Goal: Task Accomplishment & Management: Complete application form

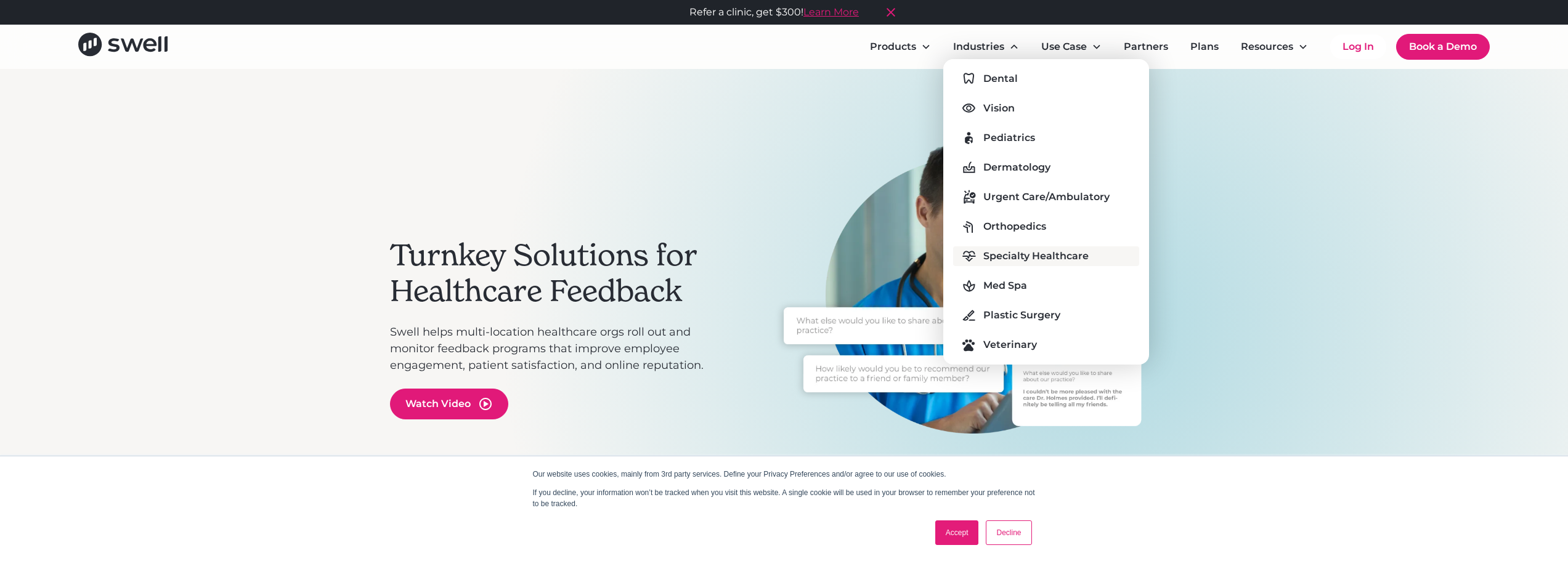
click at [1000, 255] on div "Specialty Healthcare" at bounding box center [1036, 255] width 106 height 15
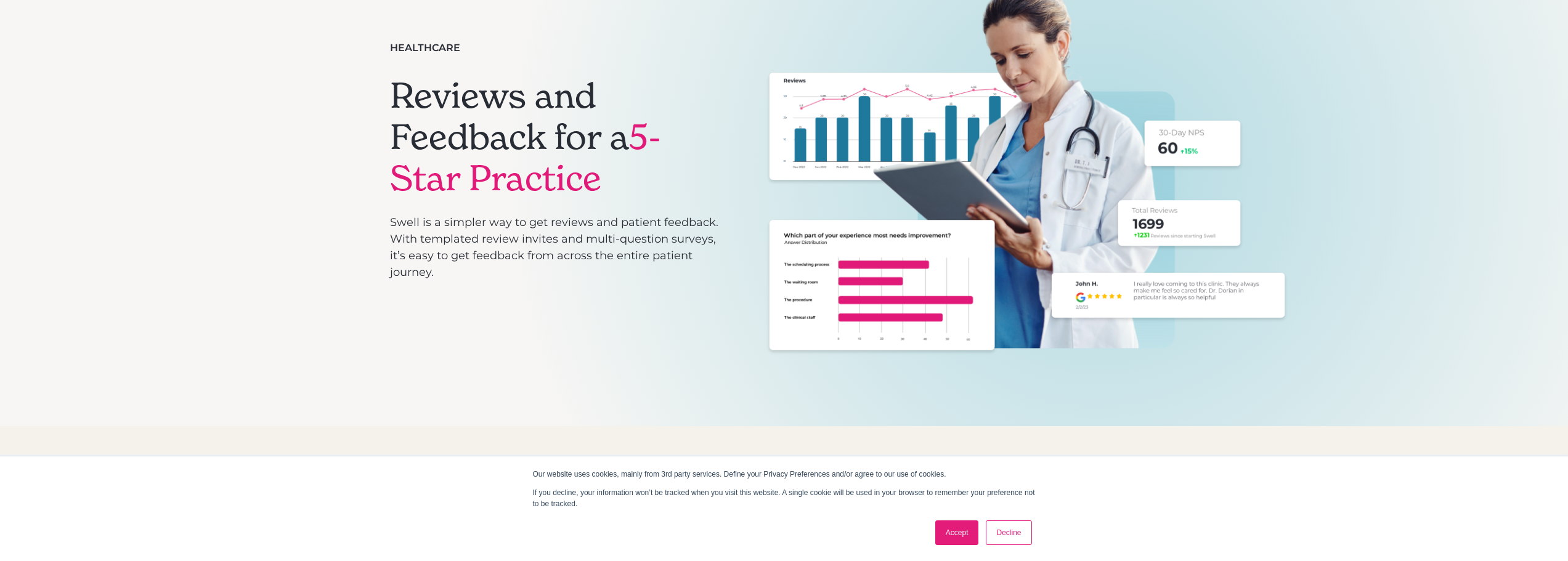
scroll to position [184, 0]
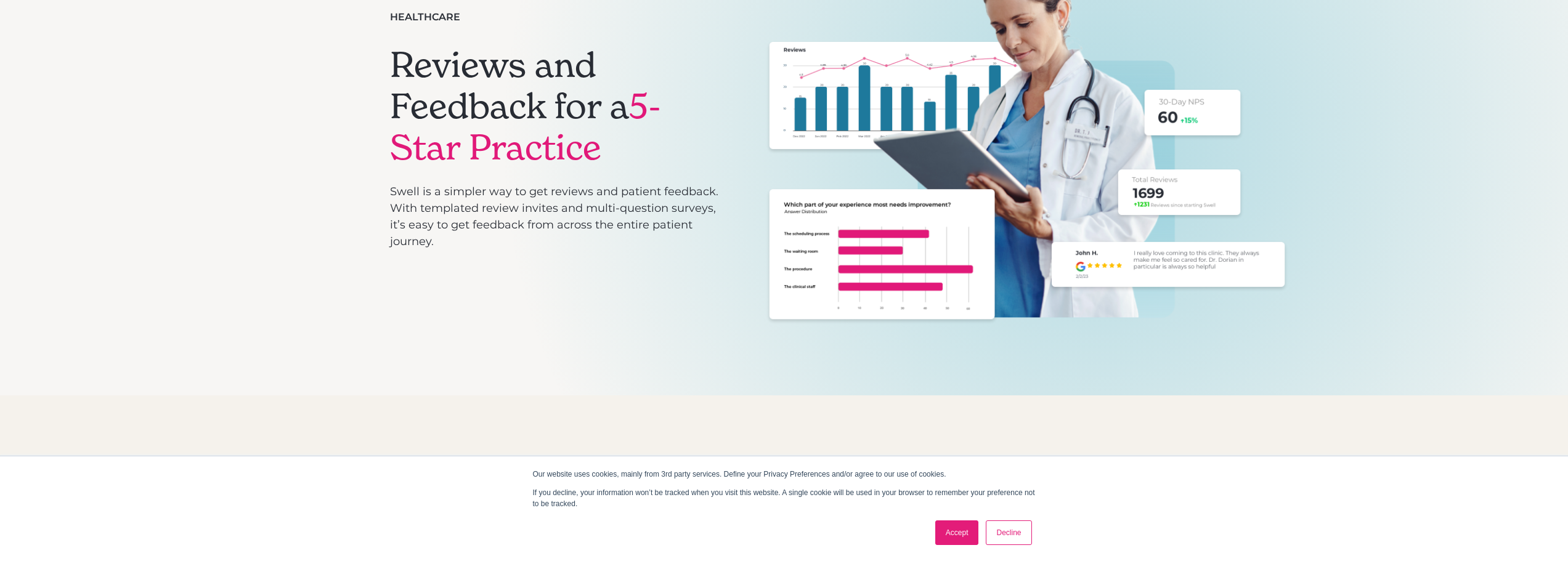
click at [952, 533] on link "Accept" at bounding box center [957, 532] width 44 height 24
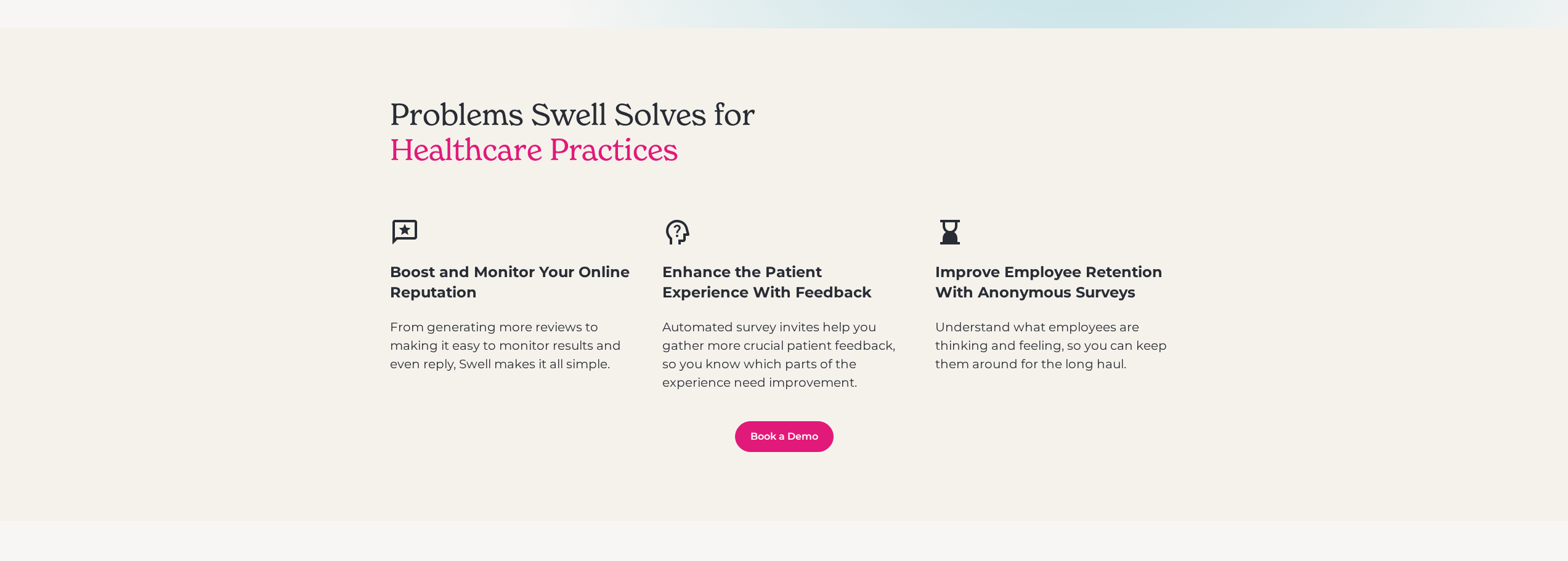
scroll to position [554, 0]
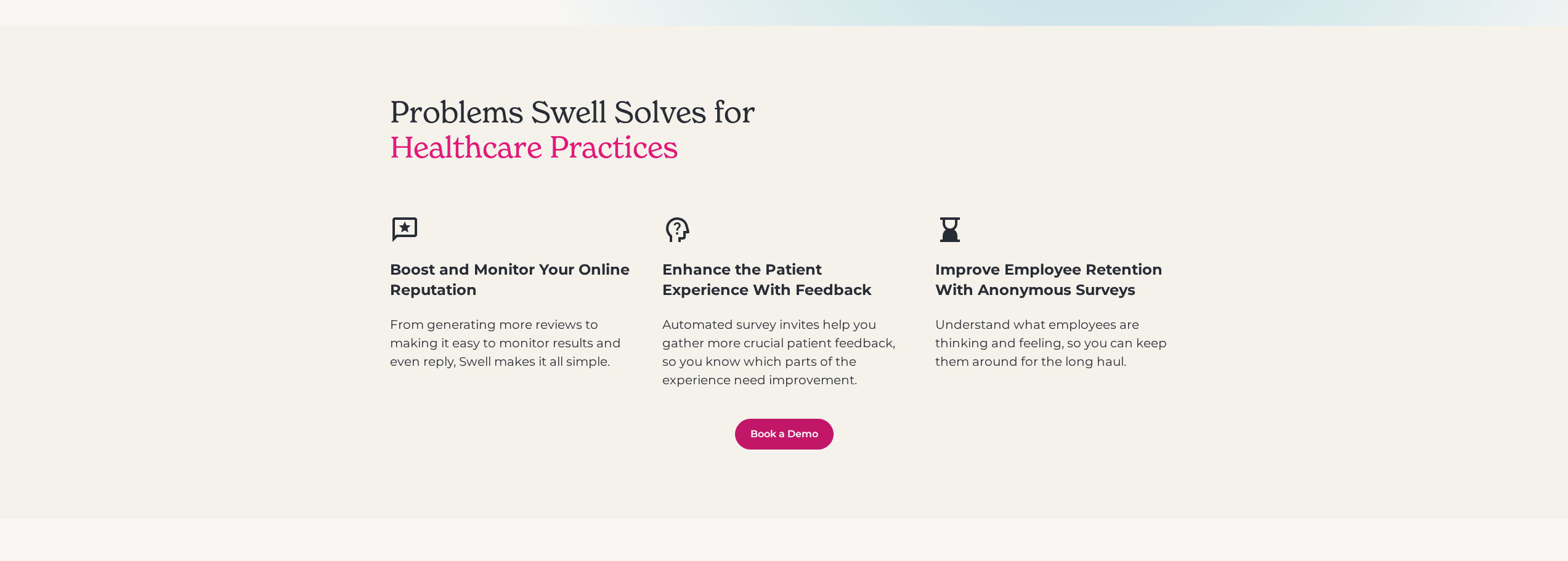
click at [793, 436] on link "Book a Demo" at bounding box center [784, 435] width 99 height 31
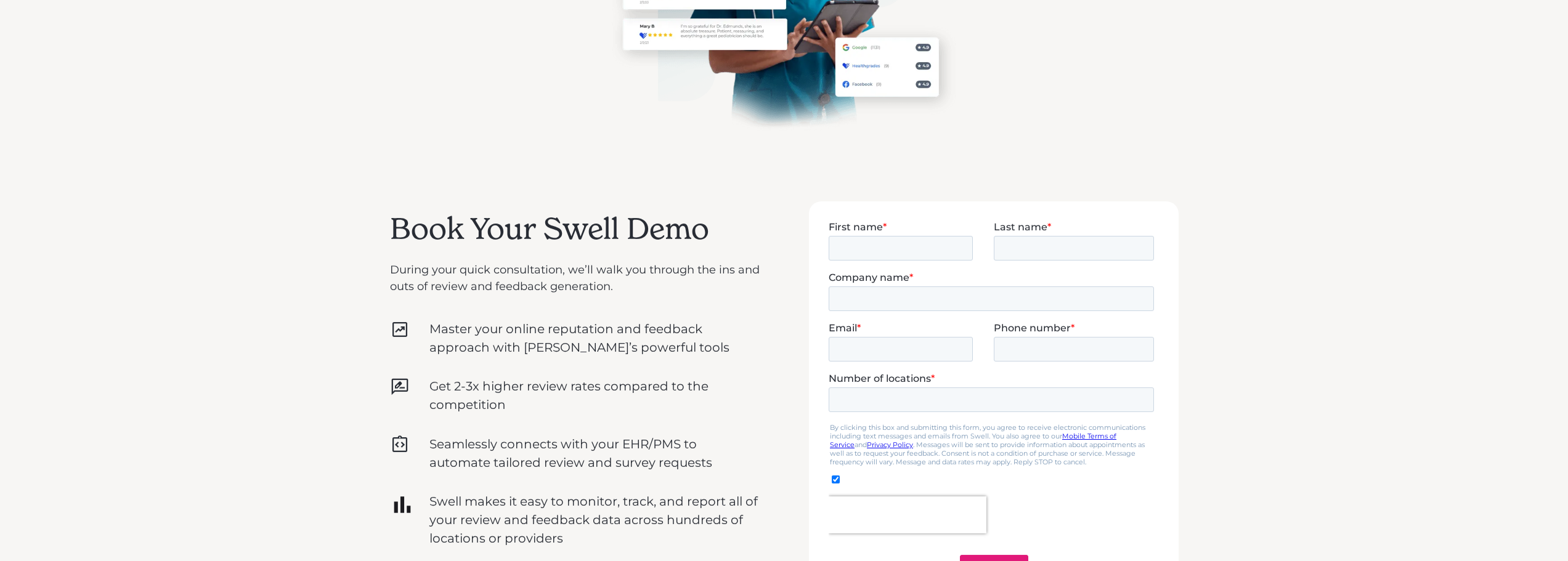
scroll to position [247, 0]
click at [857, 251] on input "First name *" at bounding box center [900, 246] width 144 height 24
type input "[PERSON_NAME]"
type input "Cloud"
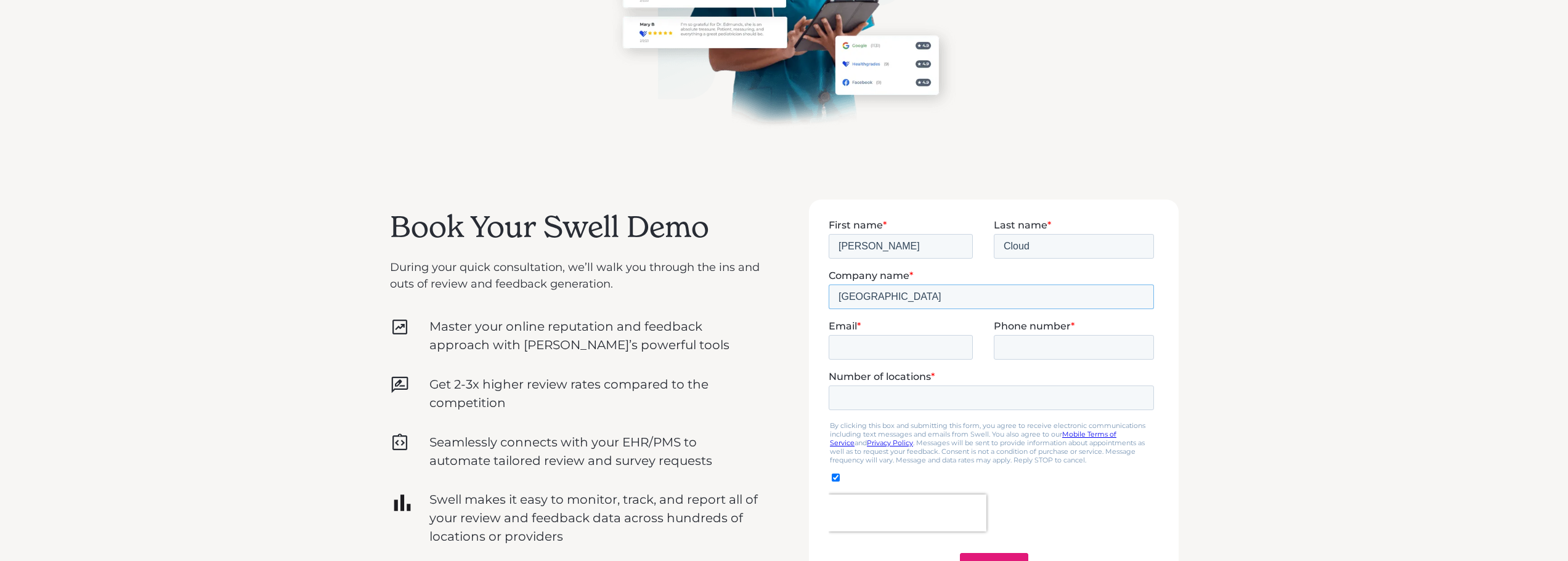
type input "Fort Worth Snoring and [GEOGRAPHIC_DATA]"
click at [930, 343] on input "Email *" at bounding box center [900, 346] width 144 height 24
click at [858, 349] on input "Email *" at bounding box center [900, 346] width 144 height 24
type input "[EMAIL_ADDRESS][DOMAIN_NAME]"
click at [996, 361] on fieldset "Email * [EMAIL_ADDRESS][DOMAIN_NAME] Phone number *" at bounding box center [992, 345] width 330 height 50
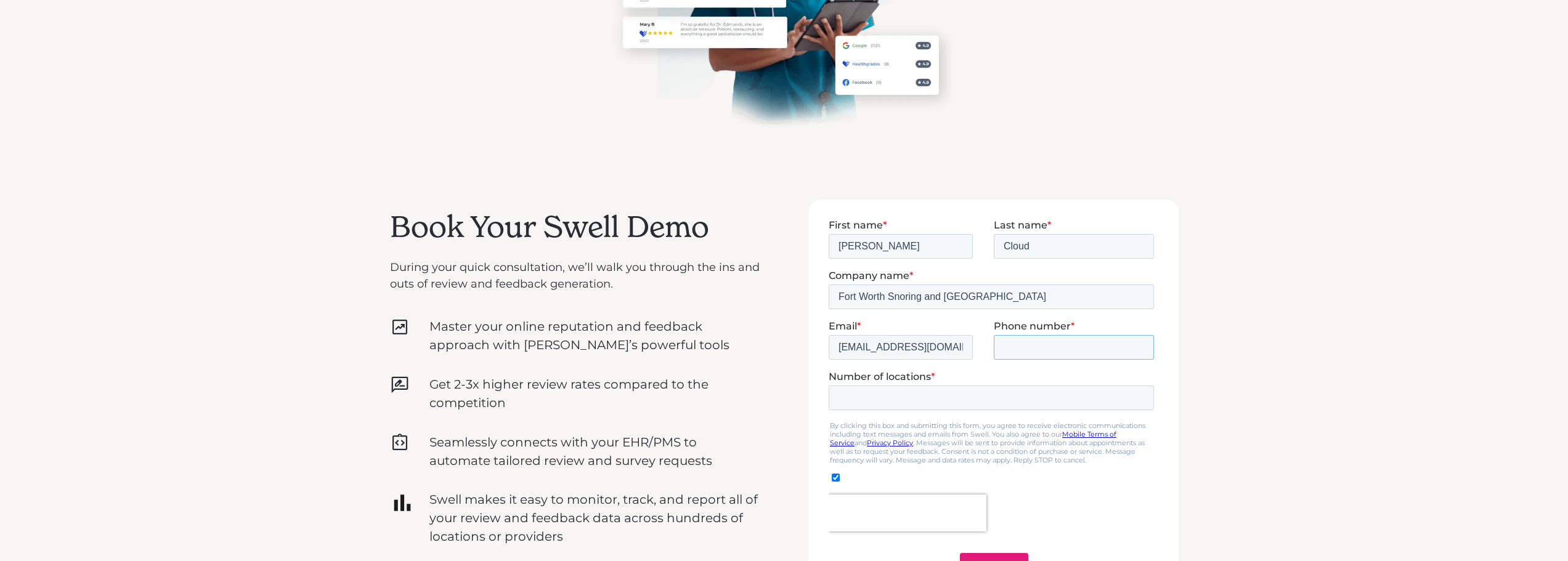
click at [1004, 353] on input "Phone number *" at bounding box center [1073, 346] width 160 height 24
type input "18175278500"
click at [885, 391] on input "Number of locations *" at bounding box center [990, 397] width 326 height 24
type input "1"
click at [1139, 391] on input "1" at bounding box center [990, 397] width 326 height 24
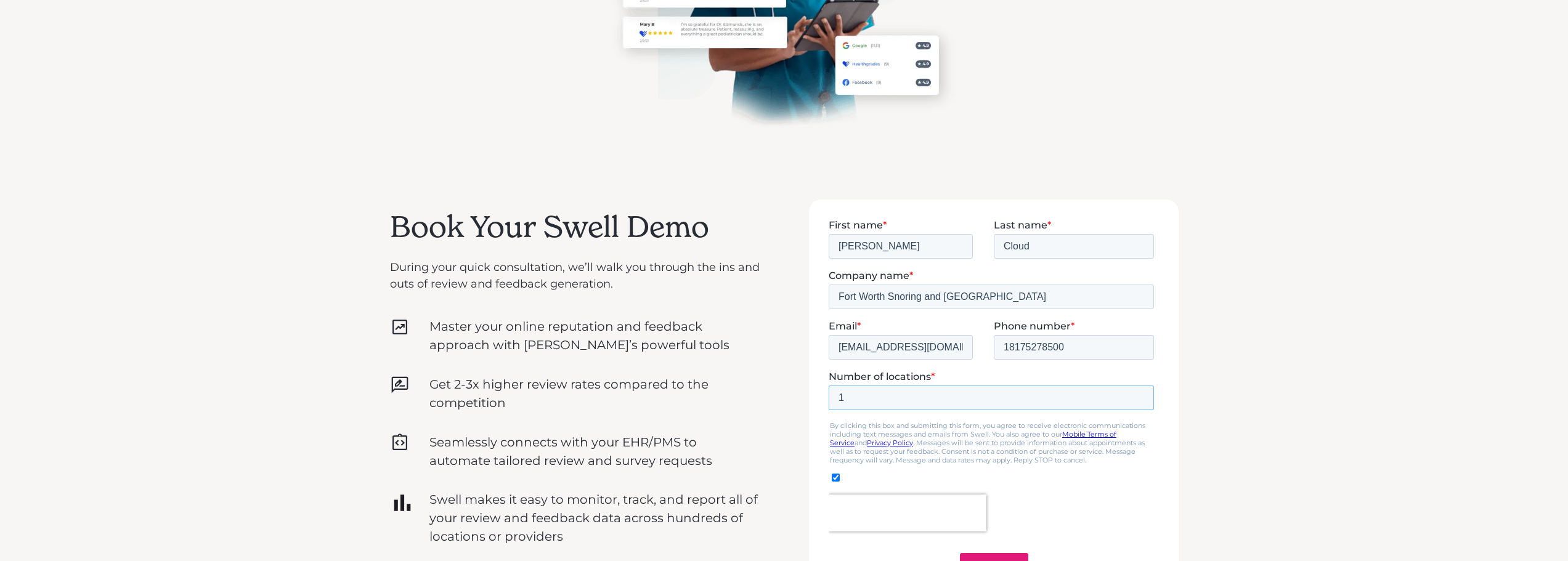
scroll to position [370, 0]
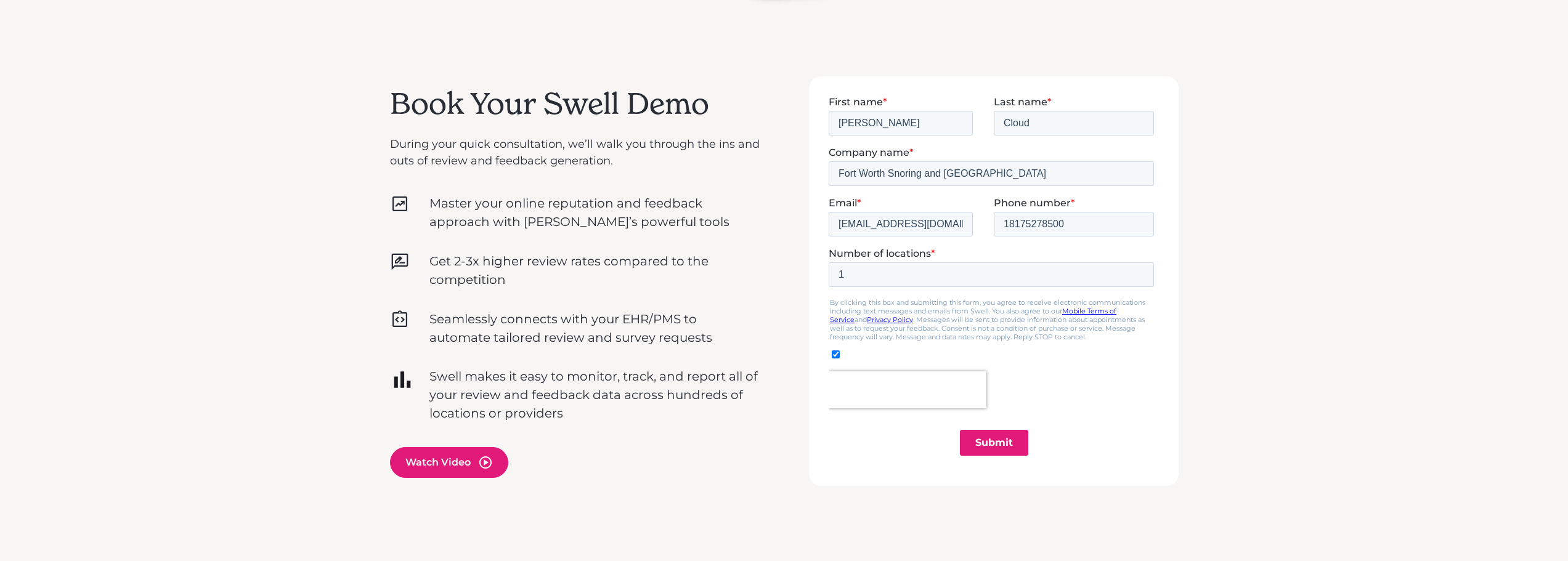
click at [987, 444] on input "Submit" at bounding box center [993, 442] width 68 height 26
